Goal: Find specific page/section: Find specific page/section

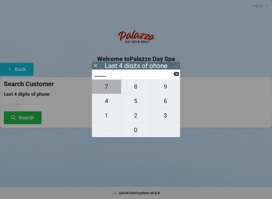
click at [112, 88] on span "7" at bounding box center [106, 86] width 29 height 11
type input "7___"
click at [112, 103] on span "4" at bounding box center [106, 101] width 29 height 11
type input "74__"
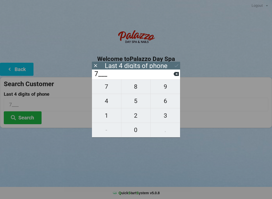
type input "74__"
click at [138, 89] on span "8" at bounding box center [135, 86] width 29 height 11
type input "748_"
click at [138, 117] on span "2" at bounding box center [135, 115] width 29 height 11
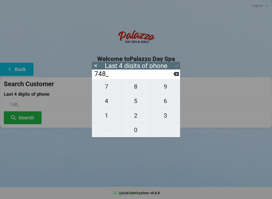
type input "7482"
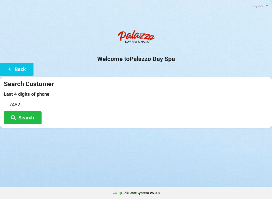
click at [24, 118] on button "Search" at bounding box center [23, 117] width 38 height 13
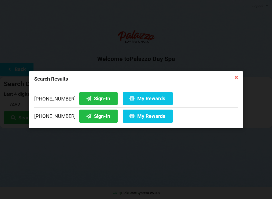
click at [91, 97] on button "Sign-In" at bounding box center [98, 98] width 38 height 13
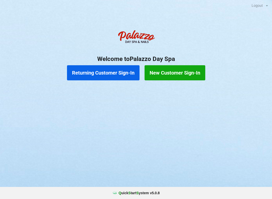
click at [167, 76] on button "New Customer Sign-In" at bounding box center [174, 72] width 61 height 15
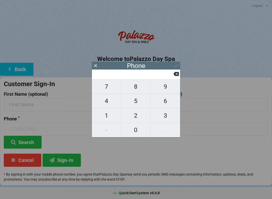
click at [105, 102] on span "4" at bounding box center [106, 101] width 29 height 11
type input "4"
click at [137, 130] on span "0" at bounding box center [135, 130] width 29 height 11
type input "40"
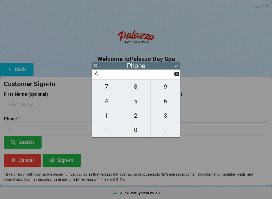
type input "40"
click at [108, 87] on span "7" at bounding box center [106, 86] width 29 height 11
type input "407"
click at [164, 87] on span "9" at bounding box center [164, 86] width 29 height 11
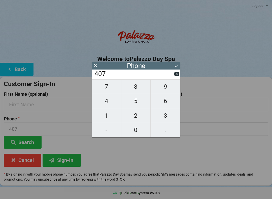
type input "4079"
click at [134, 102] on span "5" at bounding box center [135, 101] width 29 height 11
type input "40795"
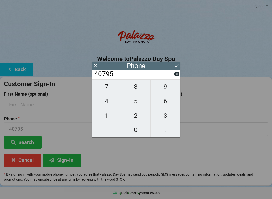
click at [136, 102] on span "5" at bounding box center [135, 101] width 29 height 11
type input "407955"
click at [108, 117] on span "1" at bounding box center [106, 115] width 29 height 11
type input "4079551"
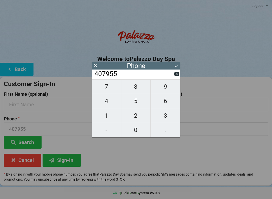
type input "4079551"
click at [165, 87] on span "9" at bounding box center [164, 86] width 29 height 11
type input "40795519"
click at [132, 128] on span "0" at bounding box center [135, 130] width 29 height 11
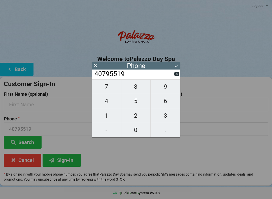
type input "407955190"
click at [133, 131] on span "0" at bounding box center [135, 130] width 29 height 11
type input "4079551900"
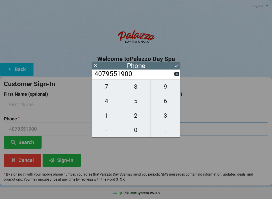
click at [207, 131] on input "text" at bounding box center [203, 128] width 130 height 13
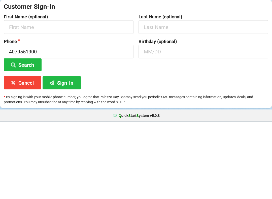
click at [26, 136] on button "Search" at bounding box center [23, 142] width 38 height 13
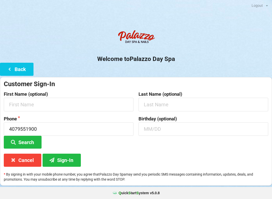
click at [26, 139] on button "Search" at bounding box center [23, 142] width 38 height 13
click at [64, 157] on button "Sign-In" at bounding box center [62, 160] width 38 height 13
click at [16, 68] on button "Back" at bounding box center [16, 69] width 33 height 13
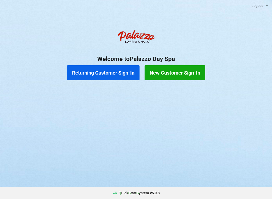
click at [97, 72] on button "Returning Customer Sign-In" at bounding box center [103, 72] width 72 height 15
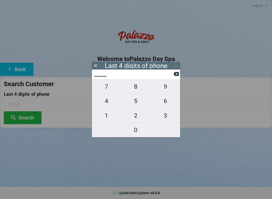
click at [104, 101] on span "4" at bounding box center [106, 101] width 29 height 11
type input "4___"
click at [136, 134] on span "0" at bounding box center [135, 130] width 29 height 11
type input "40__"
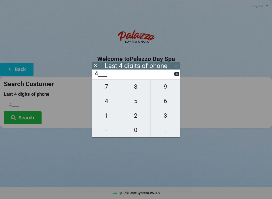
type input "40__"
click at [106, 111] on span "1" at bounding box center [106, 115] width 29 height 11
type input "401_"
click at [178, 73] on icon at bounding box center [175, 73] width 5 height 5
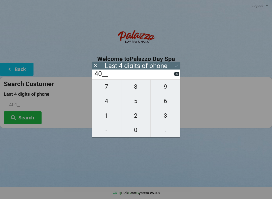
click at [106, 90] on span "7" at bounding box center [106, 86] width 29 height 11
type input "407_"
click at [163, 86] on span "9" at bounding box center [164, 86] width 29 height 11
type input "4079"
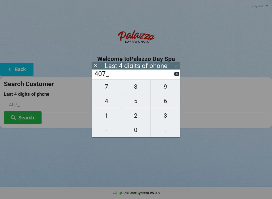
type input "4079"
click at [133, 103] on div "7 8 9 4 5 6 1 2 3 - 0 ." at bounding box center [136, 108] width 88 height 58
click at [176, 76] on icon at bounding box center [175, 73] width 5 height 5
click at [173, 78] on input "407_" at bounding box center [134, 74] width 80 height 8
click at [175, 77] on button at bounding box center [175, 73] width 5 height 7
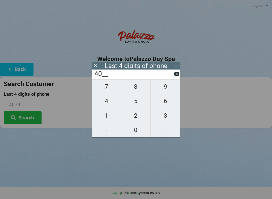
click at [170, 78] on input "40__" at bounding box center [134, 74] width 80 height 8
click at [174, 77] on button at bounding box center [175, 73] width 5 height 7
type input "4___"
click at [170, 77] on input "4___" at bounding box center [134, 74] width 80 height 8
click at [172, 76] on input "4___" at bounding box center [134, 74] width 80 height 8
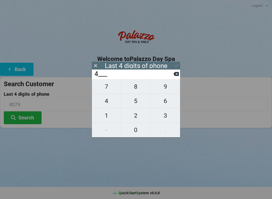
click at [98, 65] on icon at bounding box center [95, 65] width 5 height 5
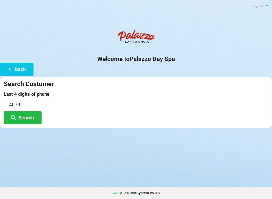
click at [12, 68] on icon at bounding box center [10, 69] width 6 height 4
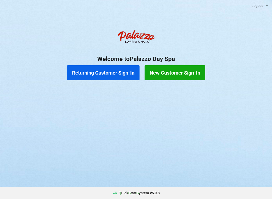
click at [88, 73] on button "Returning Customer Sign-In" at bounding box center [103, 72] width 72 height 15
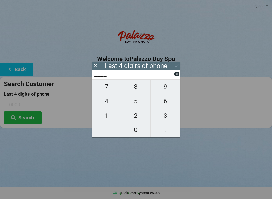
click at [107, 116] on span "1" at bounding box center [106, 115] width 29 height 11
type input "1___"
click at [163, 88] on span "9" at bounding box center [164, 86] width 29 height 11
type input "19__"
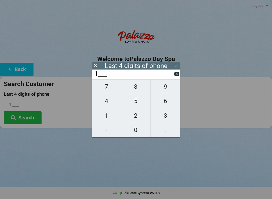
type input "19__"
click at [136, 130] on span "0" at bounding box center [135, 130] width 29 height 11
type input "190_"
click at [135, 130] on span "0" at bounding box center [135, 130] width 29 height 11
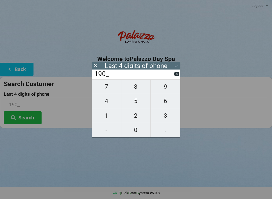
type input "1900"
click at [176, 63] on icon at bounding box center [176, 65] width 5 height 5
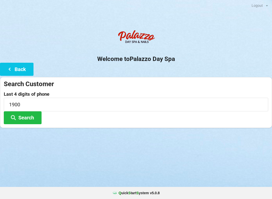
click at [24, 116] on button "Search" at bounding box center [23, 117] width 38 height 13
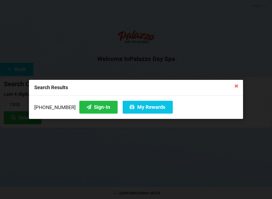
click at [88, 104] on button "Sign-In" at bounding box center [98, 107] width 38 height 13
